Goal: Task Accomplishment & Management: Complete application form

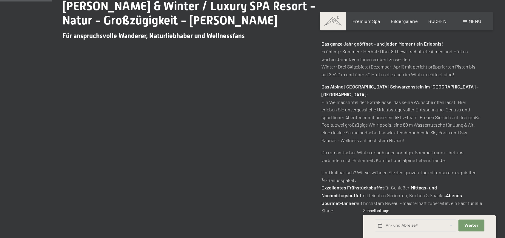
scroll to position [497, 0]
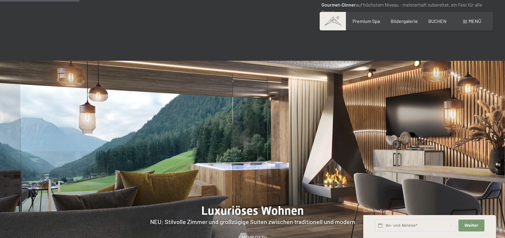
click at [470, 218] on div "Weiter Adressfelder ausblenden" at bounding box center [471, 226] width 28 height 16
click at [469, 225] on span "Weiter" at bounding box center [471, 225] width 14 height 5
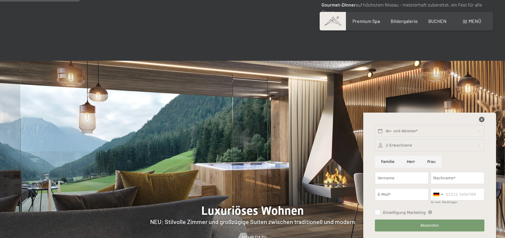
click at [482, 120] on icon at bounding box center [481, 119] width 5 height 5
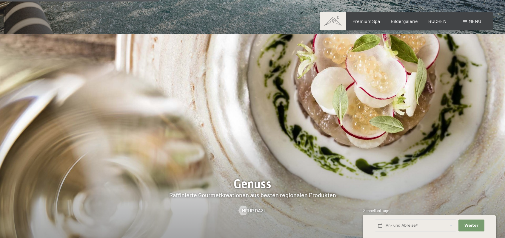
scroll to position [994, 0]
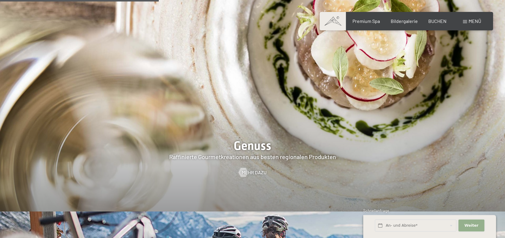
click at [478, 229] on button "Weiter Adressfelder ausblenden" at bounding box center [471, 226] width 26 height 12
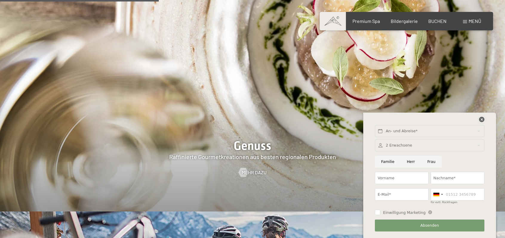
click at [481, 119] on icon at bounding box center [481, 119] width 5 height 5
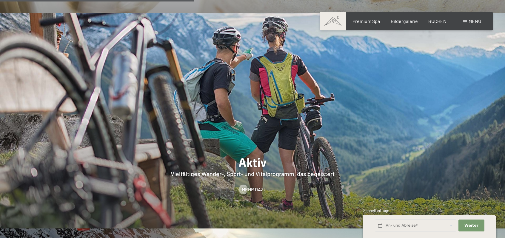
scroll to position [1391, 0]
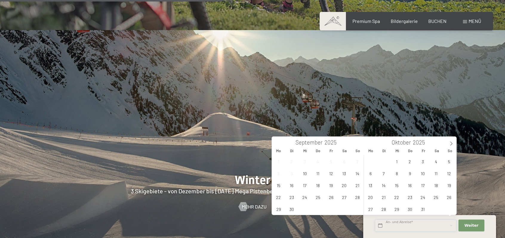
click at [393, 228] on input "text" at bounding box center [415, 226] width 81 height 12
click at [333, 183] on span "19" at bounding box center [331, 186] width 12 height 12
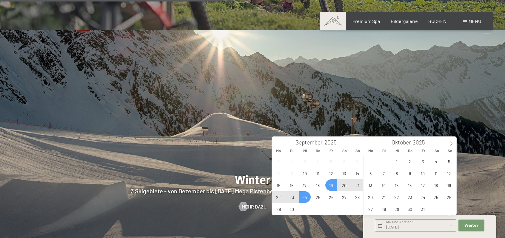
click at [309, 198] on span "24" at bounding box center [305, 197] width 12 height 12
type input "Fr. 19.09.2025 - Mi. 24.09.2025"
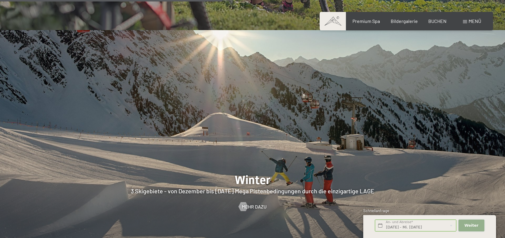
click at [482, 225] on button "Weiter Adressfelder ausblenden" at bounding box center [471, 226] width 26 height 12
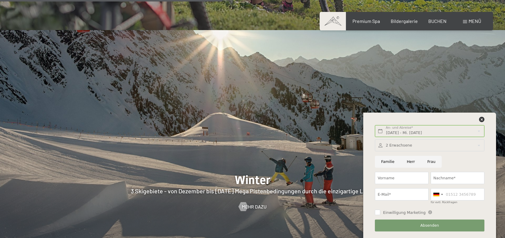
click at [410, 160] on input "Herr" at bounding box center [410, 162] width 21 height 12
radio input "true"
click at [404, 179] on input "Vorname" at bounding box center [402, 178] width 54 height 12
type input "Jürgen"
type input "Hess"
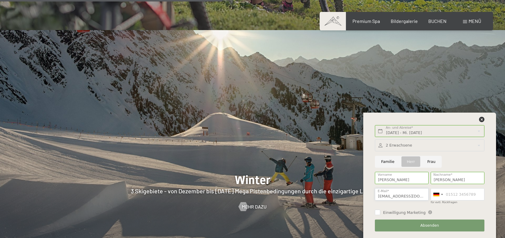
type input "hessjuergen@t-onien.de"
click at [468, 195] on input "für evtl. Rückfragen" at bounding box center [457, 194] width 54 height 12
type input "0"
type input "015111158722"
click at [421, 226] on span "Absenden" at bounding box center [429, 225] width 19 height 5
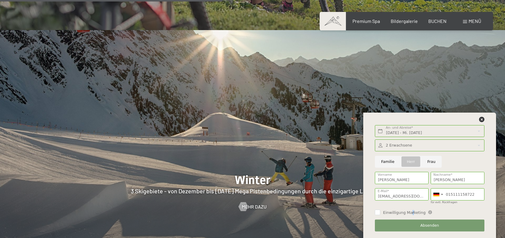
click at [409, 213] on span "Einwilligung Marketing" at bounding box center [404, 212] width 43 height 5
checkbox input "true"
click at [437, 223] on span "Absenden" at bounding box center [429, 225] width 19 height 5
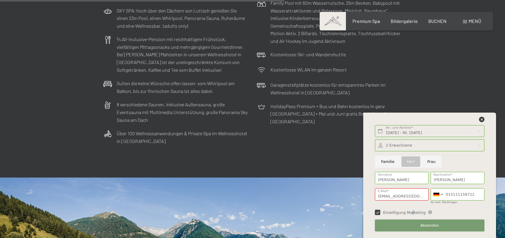
scroll to position [1789, 0]
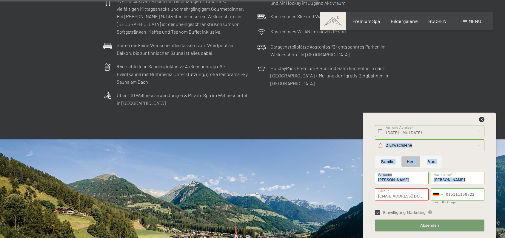
drag, startPoint x: 491, startPoint y: 144, endPoint x: 495, endPoint y: 171, distance: 26.9
click at [495, 171] on div "Fr. 19.09.2025 - Mi. 24.09.2025 An- und Abreise* 5 Nächte Weiter Adressfelder a…" at bounding box center [429, 176] width 133 height 126
click at [461, 163] on div "Familie Herr Frau" at bounding box center [429, 162] width 111 height 16
click at [411, 161] on input "Herr" at bounding box center [410, 162] width 21 height 12
radio input "false"
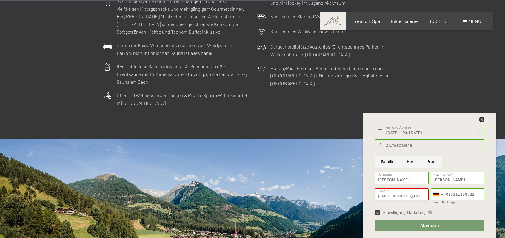
click at [409, 197] on input "hessjuergen@t-onien.de" at bounding box center [402, 194] width 54 height 12
click at [405, 196] on input "hessjuergen@t-onien.de" at bounding box center [402, 194] width 54 height 12
type input "hessjuergen@t-online.de"
click at [440, 228] on button "Absenden" at bounding box center [429, 226] width 109 height 12
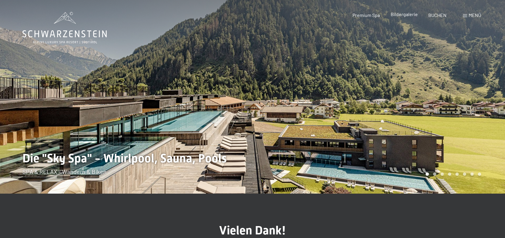
click at [403, 13] on span "Bildergalerie" at bounding box center [403, 14] width 27 height 6
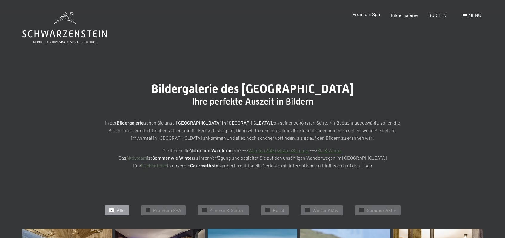
click at [363, 14] on span "Premium Spa" at bounding box center [365, 14] width 27 height 6
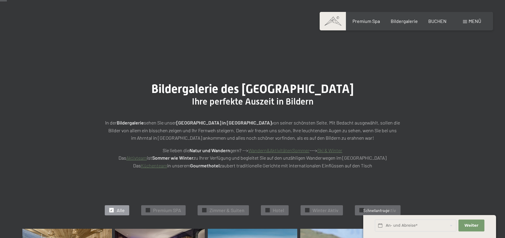
scroll to position [99, 0]
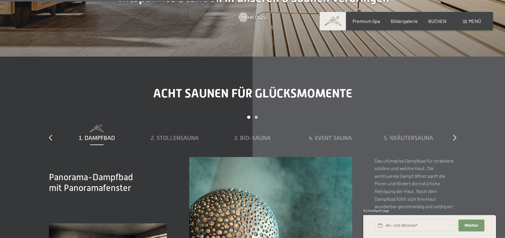
scroll to position [1814, 0]
